Goal: Navigation & Orientation: Find specific page/section

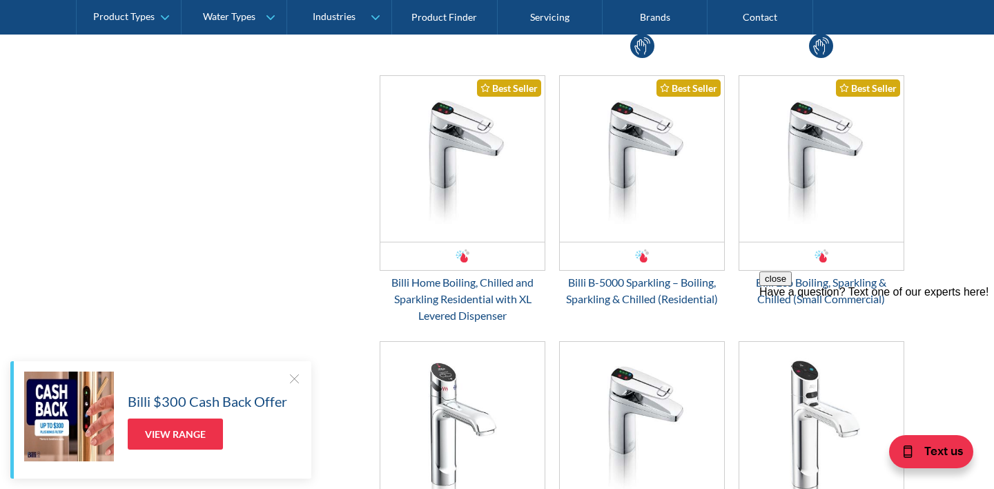
scroll to position [627, 0]
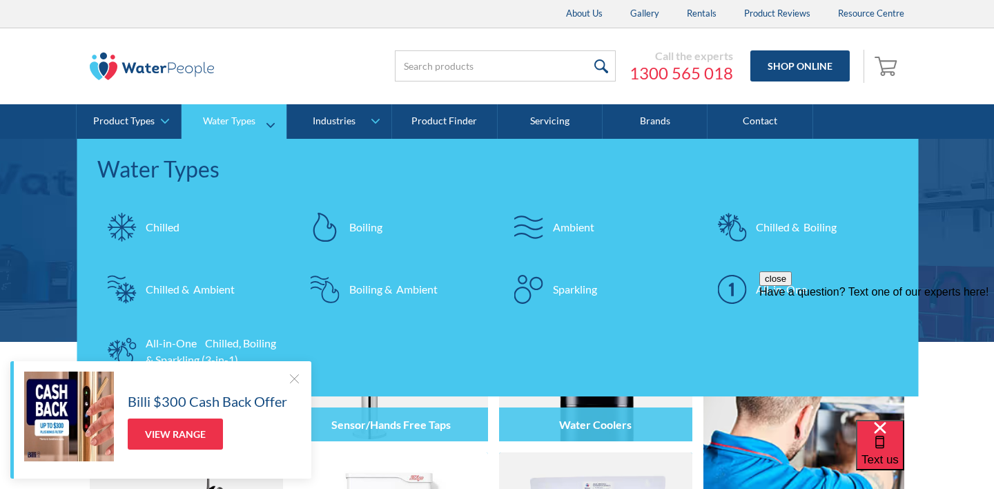
click at [190, 358] on div "All-in-One Chilled, Boiling & Sparkling (3-in-1)" at bounding box center [213, 351] width 135 height 33
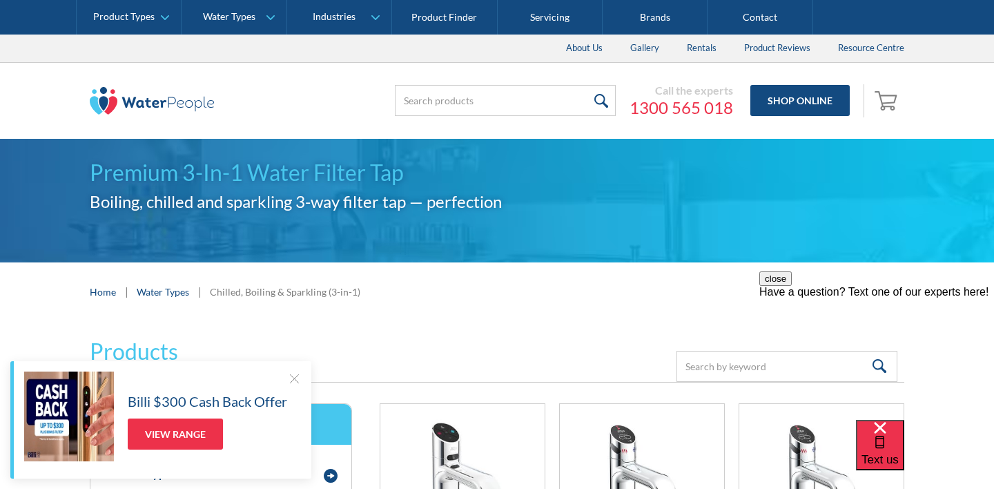
click at [532, 280] on div "Home | Water Types | Chilled, Boiling & Sparkling (3-in-1)" at bounding box center [497, 291] width 994 height 59
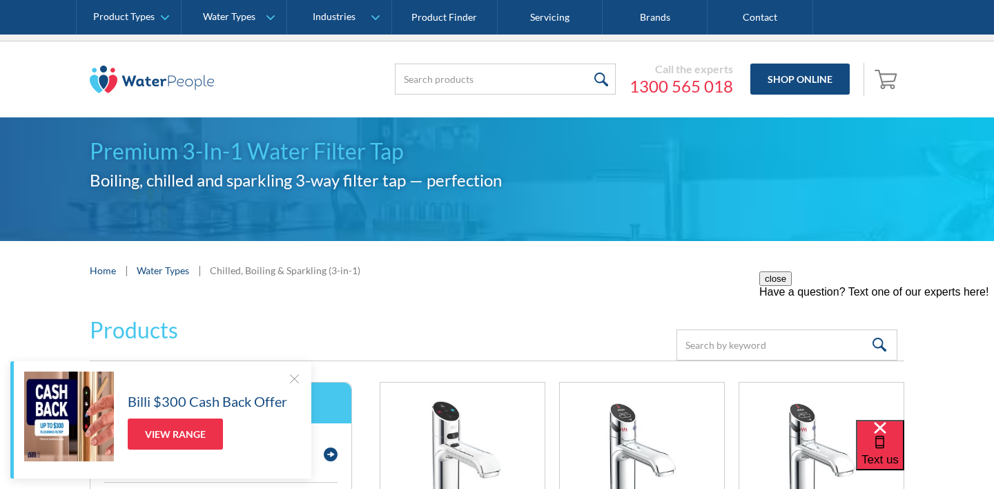
scroll to position [26, 0]
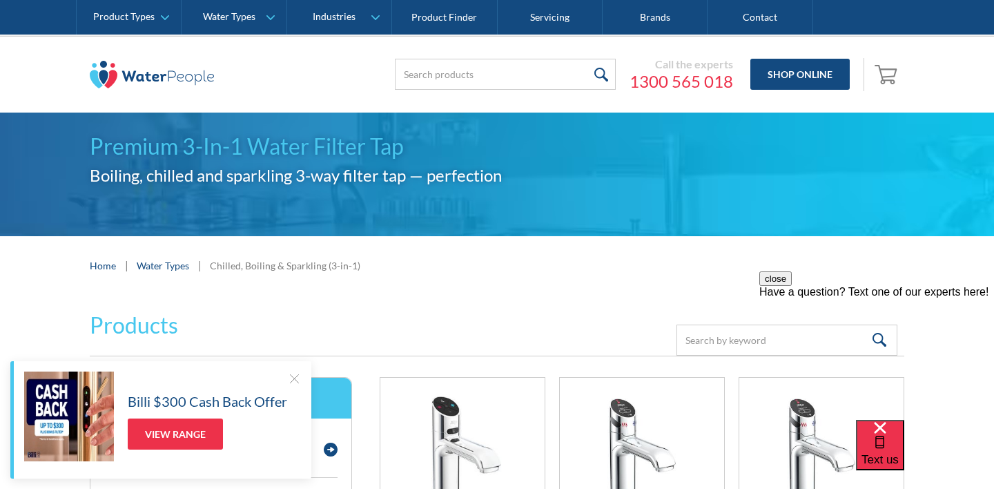
click at [293, 378] on div at bounding box center [294, 378] width 14 height 14
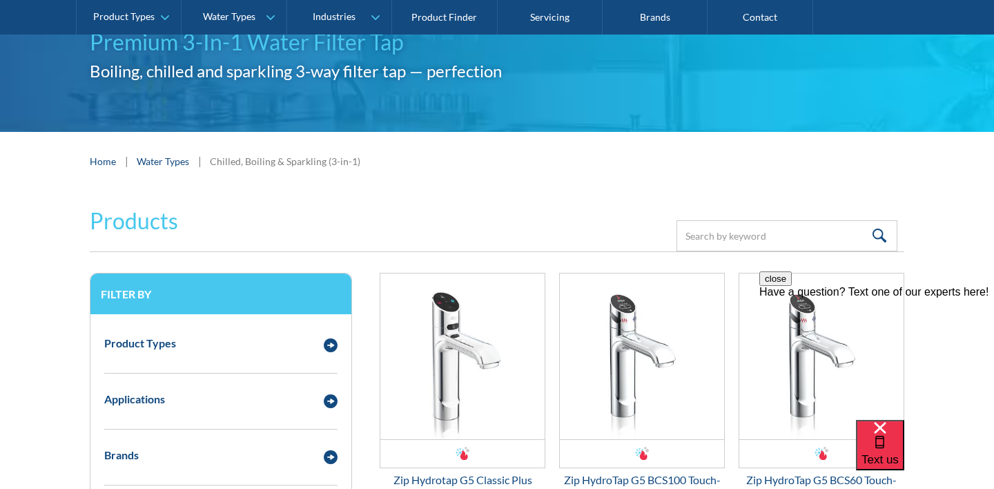
scroll to position [0, 0]
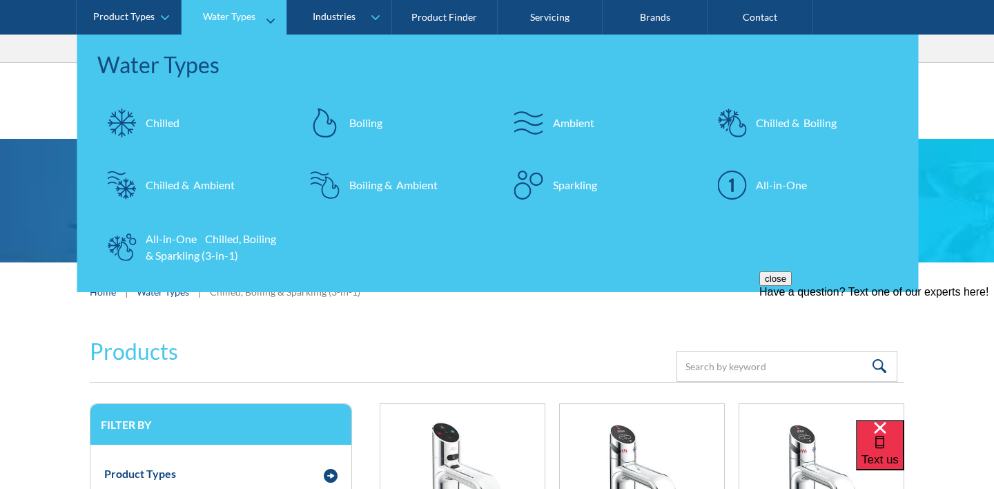
click at [760, 187] on div "All-in-One" at bounding box center [781, 185] width 51 height 17
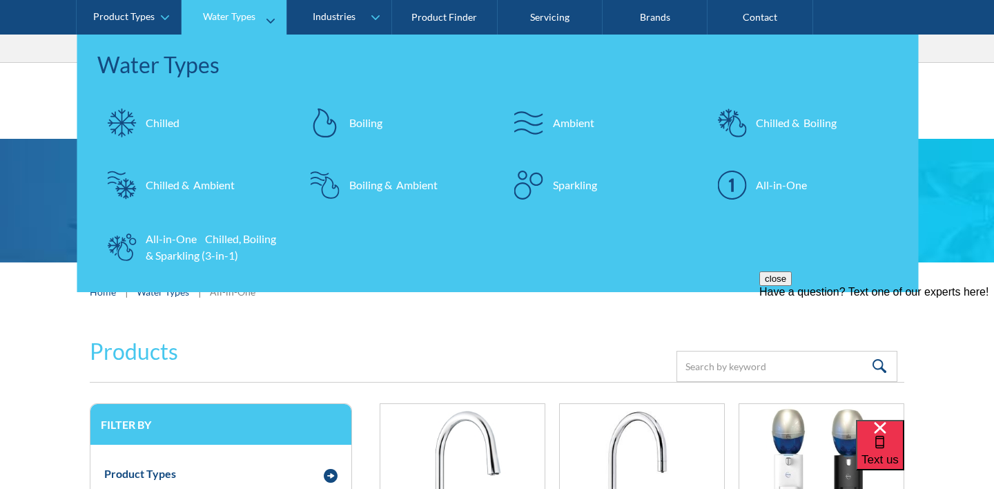
click at [240, 240] on div "All-in-One Chilled, Boiling & Sparkling (3-in-1)" at bounding box center [213, 247] width 135 height 33
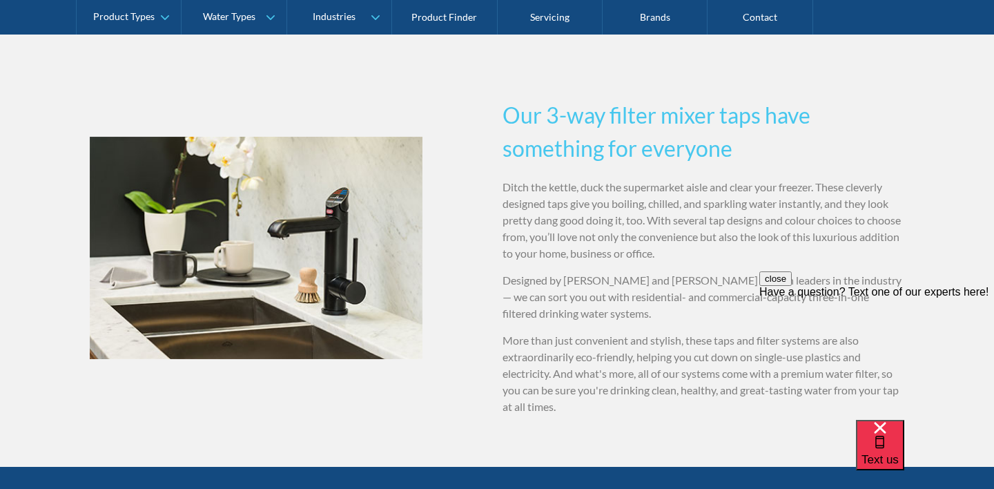
scroll to position [2333, 0]
